Goal: Task Accomplishment & Management: Complete application form

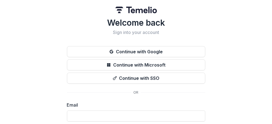
scroll to position [28, 0]
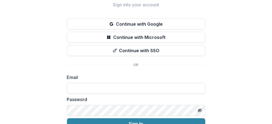
click at [85, 87] on input at bounding box center [136, 88] width 138 height 11
type input "**********"
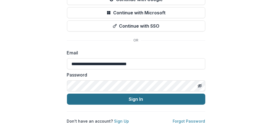
click at [134, 96] on button "Sign In" at bounding box center [136, 99] width 138 height 11
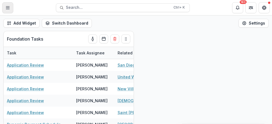
click at [8, 8] on icon "Toggle Menu" at bounding box center [8, 8] width 4 height 4
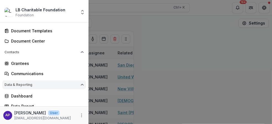
scroll to position [103, 0]
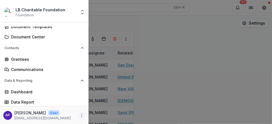
click at [80, 116] on icon "More" at bounding box center [81, 115] width 4 height 4
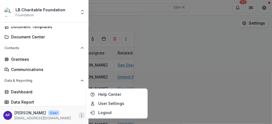
click at [61, 114] on div "[PERSON_NAME] User" at bounding box center [42, 113] width 56 height 6
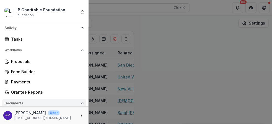
scroll to position [0, 0]
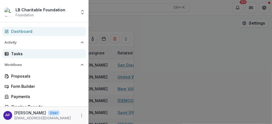
click at [37, 54] on div "Tasks" at bounding box center [46, 54] width 71 height 6
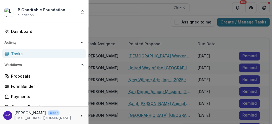
click at [137, 24] on div "LB Charitable Foundation Foundation Aggregate Analysis Foundations LB Charitabl…" at bounding box center [136, 62] width 272 height 124
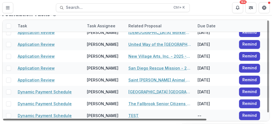
scroll to position [28, 0]
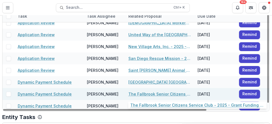
click at [144, 93] on link "The Fallbrook Senior Citizens Service Club - 2025 - Grant Funding Request Requi…" at bounding box center [159, 94] width 63 height 6
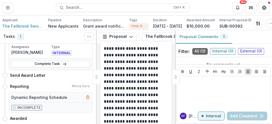
scroll to position [57, 0]
click at [48, 64] on link "Complete Task" at bounding box center [50, 64] width 79 height 7
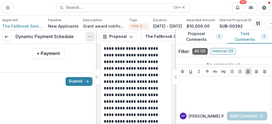
click at [89, 37] on circle "Options" at bounding box center [89, 37] width 0 height 0
click at [0, 97] on html "Skip to content LB Charitable Foundation Foundation Aggregate Analysis Foundati…" at bounding box center [136, 62] width 272 height 124
click at [75, 82] on button "Submit" at bounding box center [79, 81] width 27 height 9
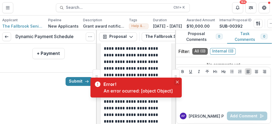
click at [177, 82] on icon "Close" at bounding box center [177, 82] width 3 height 3
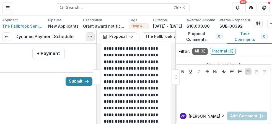
click at [90, 38] on icon "Options" at bounding box center [90, 37] width 4 height 4
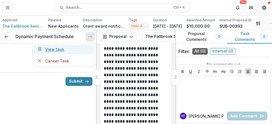
click at [56, 52] on link "View task" at bounding box center [63, 49] width 59 height 9
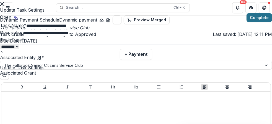
click at [250, 22] on button "Complete" at bounding box center [259, 17] width 25 height 9
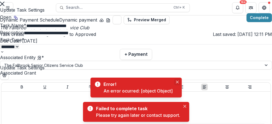
click at [178, 80] on button "Close" at bounding box center [177, 82] width 7 height 7
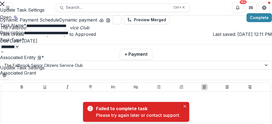
click at [186, 106] on icon "Close" at bounding box center [184, 106] width 3 height 3
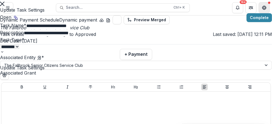
click at [4, 6] on icon "Close" at bounding box center [2, 4] width 4 height 4
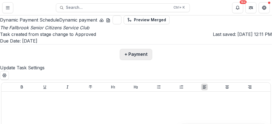
click at [120, 60] on button "+ Payment" at bounding box center [136, 54] width 32 height 11
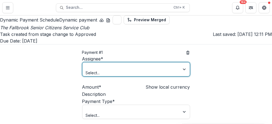
scroll to position [28, 0]
click at [180, 74] on div at bounding box center [185, 70] width 10 height 14
click at [130, 70] on div at bounding box center [131, 66] width 90 height 7
click at [102, 84] on input "Amount *" at bounding box center [124, 87] width 44 height 7
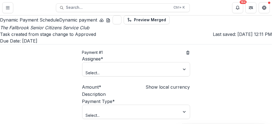
scroll to position [0, 0]
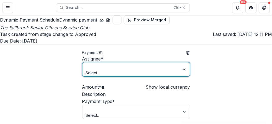
click at [180, 76] on div at bounding box center [185, 70] width 10 height 14
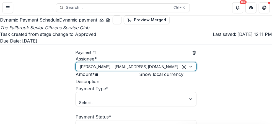
scroll to position [55, 0]
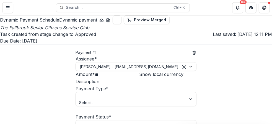
click at [95, 72] on input "**" at bounding box center [117, 75] width 44 height 7
type input "*******"
click at [99, 86] on input "Description" at bounding box center [121, 82] width 44 height 7
type input "*"
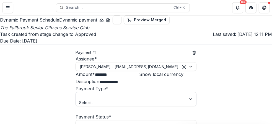
type input "**********"
click at [186, 92] on div at bounding box center [191, 99] width 10 height 14
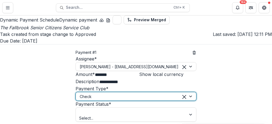
scroll to position [111, 0]
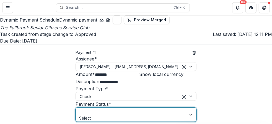
click at [186, 108] on div at bounding box center [191, 115] width 10 height 14
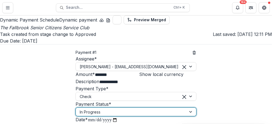
scroll to position [138, 0]
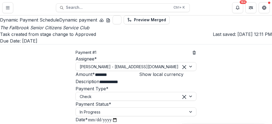
click at [8, 9] on icon "Toggle Menu" at bounding box center [8, 8] width 4 height 4
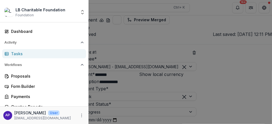
click at [108, 72] on div "LB Charitable Foundation Foundation Aggregate Analysis Foundations LB Charitabl…" at bounding box center [136, 62] width 272 height 124
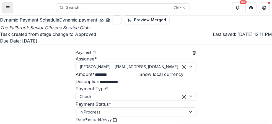
click at [7, 8] on icon "Toggle Menu" at bounding box center [8, 8] width 4 height 4
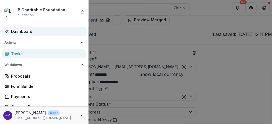
click at [27, 33] on div "Dashboard" at bounding box center [46, 32] width 71 height 6
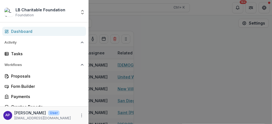
click at [201, 43] on div "LB Charitable Foundation Foundation Aggregate Analysis Foundations LB Charitabl…" at bounding box center [136, 62] width 272 height 124
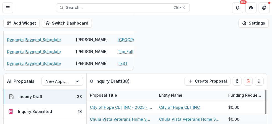
scroll to position [55, 0]
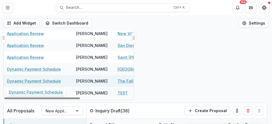
click at [37, 82] on link "Dynamic Payment Schedule" at bounding box center [34, 81] width 54 height 6
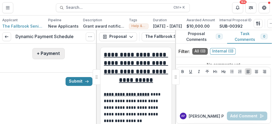
click at [47, 56] on button "+ Payment" at bounding box center [48, 53] width 32 height 11
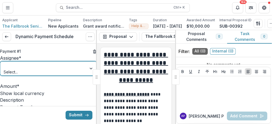
click at [88, 76] on div at bounding box center [92, 69] width 10 height 14
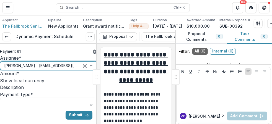
click at [21, 77] on input "Amount *" at bounding box center [41, 74] width 44 height 7
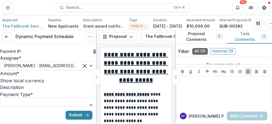
type input "*******"
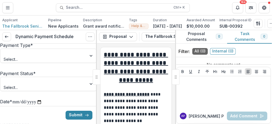
scroll to position [55, 0]
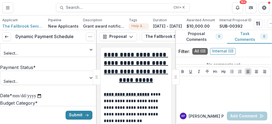
click at [25, 36] on input "Description" at bounding box center [46, 32] width 44 height 7
type input "**********"
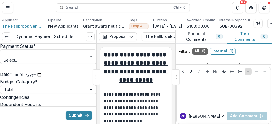
scroll to position [83, 0]
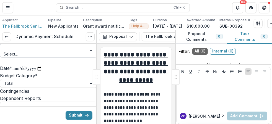
click at [87, 58] on div at bounding box center [92, 51] width 10 height 14
click at [88, 29] on div at bounding box center [92, 22] width 10 height 14
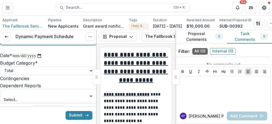
click at [87, 45] on div at bounding box center [92, 38] width 10 height 14
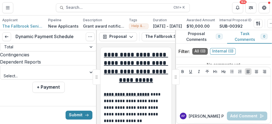
scroll to position [111, 0]
click at [42, 36] on input "**********" at bounding box center [27, 32] width 30 height 7
type input "**********"
click at [87, 51] on div at bounding box center [92, 47] width 10 height 8
click at [69, 50] on div at bounding box center [43, 46] width 79 height 7
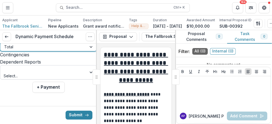
scroll to position [162, 0]
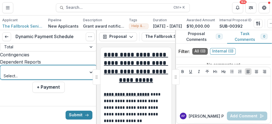
click at [88, 73] on div at bounding box center [92, 73] width 10 height 14
click at [75, 73] on div at bounding box center [43, 69] width 79 height 7
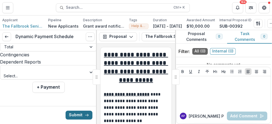
click at [77, 115] on button "Submit" at bounding box center [79, 115] width 27 height 9
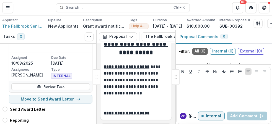
scroll to position [68, 0]
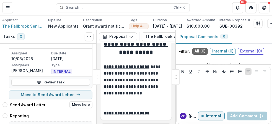
click at [5, 102] on icon at bounding box center [5, 105] width 6 height 6
click at [82, 102] on button "Move here" at bounding box center [80, 105] width 23 height 7
select select "**********"
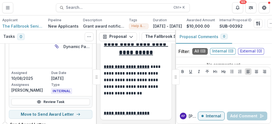
scroll to position [55, 0]
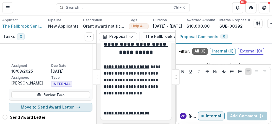
click at [46, 103] on button "Move to Send Award Letter" at bounding box center [51, 107] width 84 height 9
select select "**********"
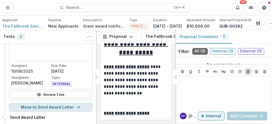
scroll to position [28, 0]
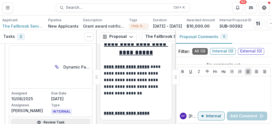
click at [51, 119] on link "Review Task" at bounding box center [50, 122] width 79 height 7
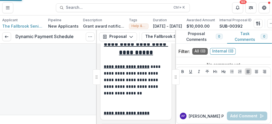
type input "*******"
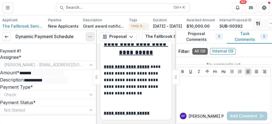
click at [90, 39] on icon "Options" at bounding box center [90, 37] width 4 height 4
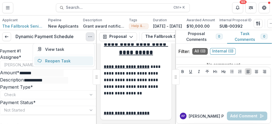
click at [74, 61] on button "Reopen Task" at bounding box center [63, 60] width 59 height 9
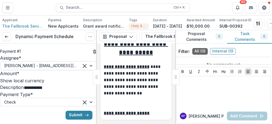
type input "*******"
click at [87, 70] on div at bounding box center [90, 66] width 14 height 8
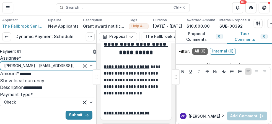
scroll to position [55, 0]
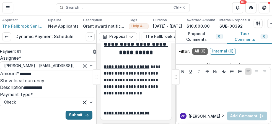
click at [78, 114] on button "Submit" at bounding box center [79, 115] width 27 height 9
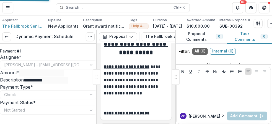
type input "*******"
